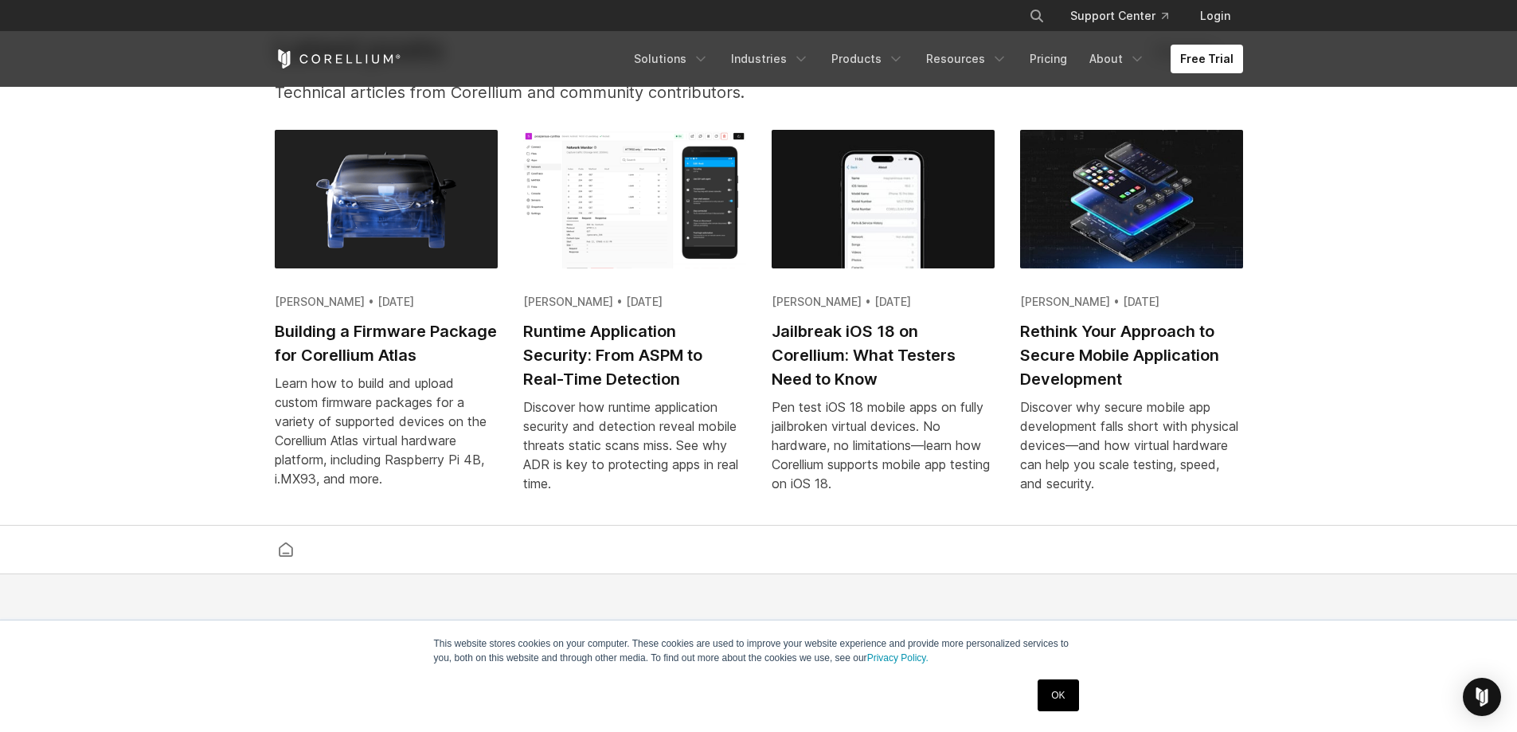
scroll to position [3717, 0]
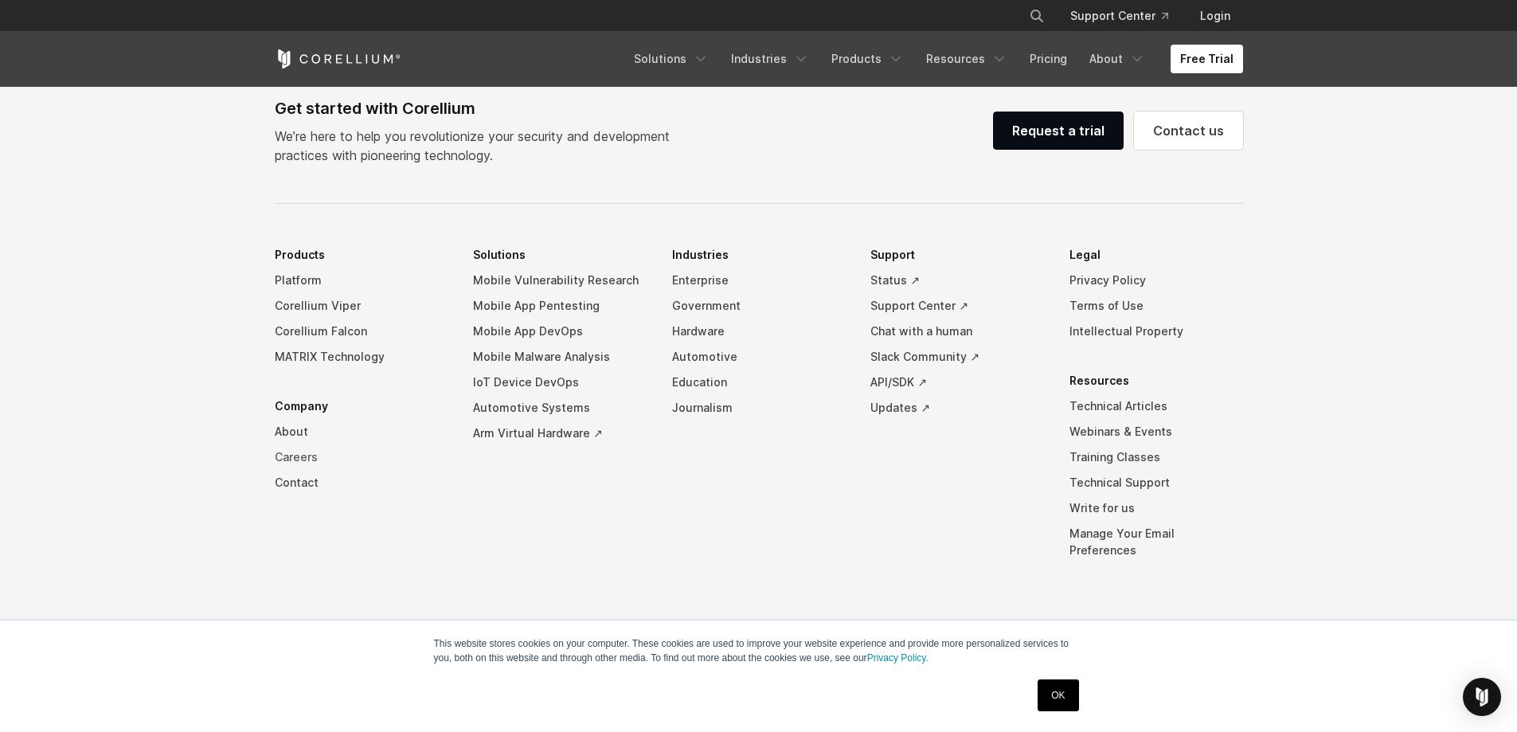
click at [310, 469] on link "Careers" at bounding box center [362, 456] width 174 height 25
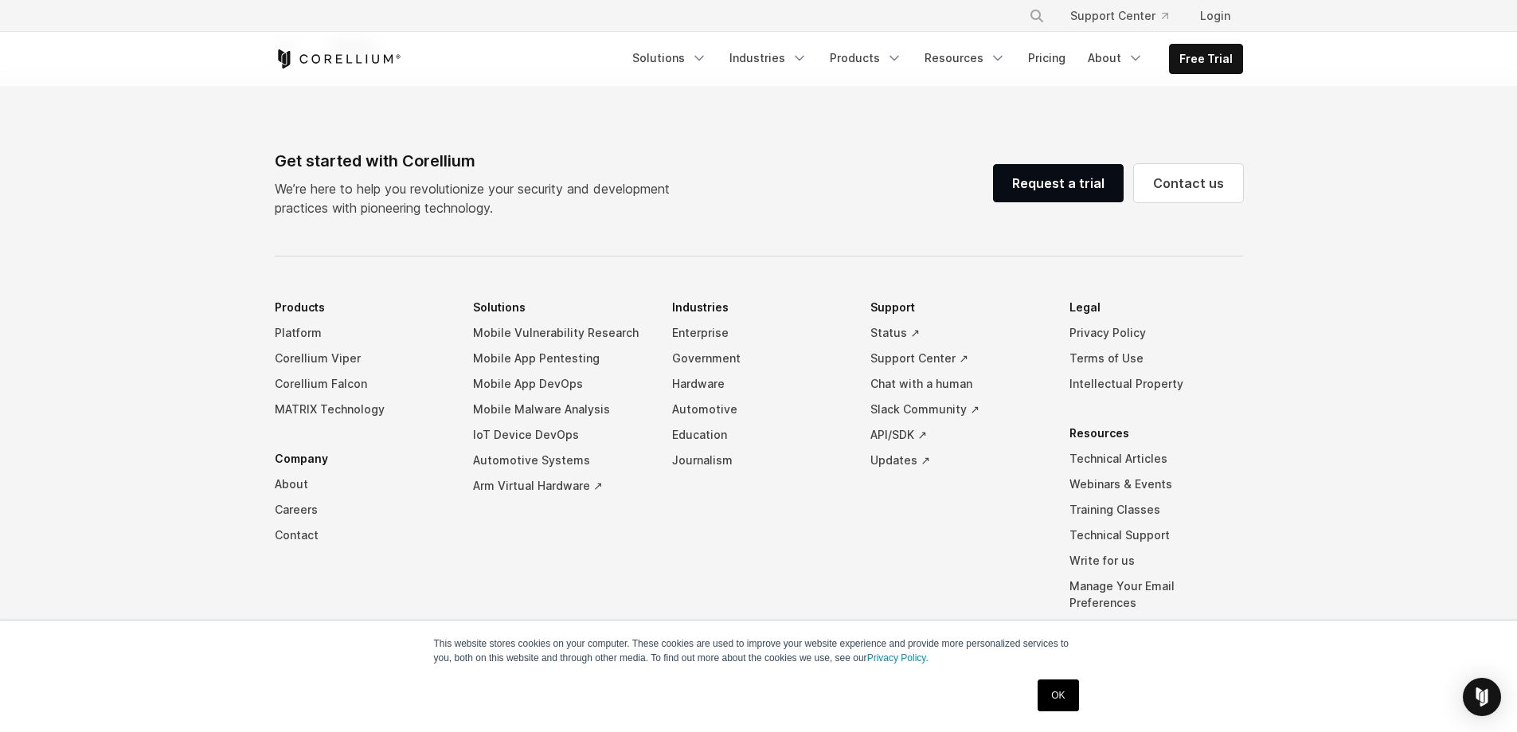
scroll to position [1122, 0]
click at [1124, 354] on link "Terms of Use" at bounding box center [1157, 356] width 174 height 25
